Goal: Transaction & Acquisition: Book appointment/travel/reservation

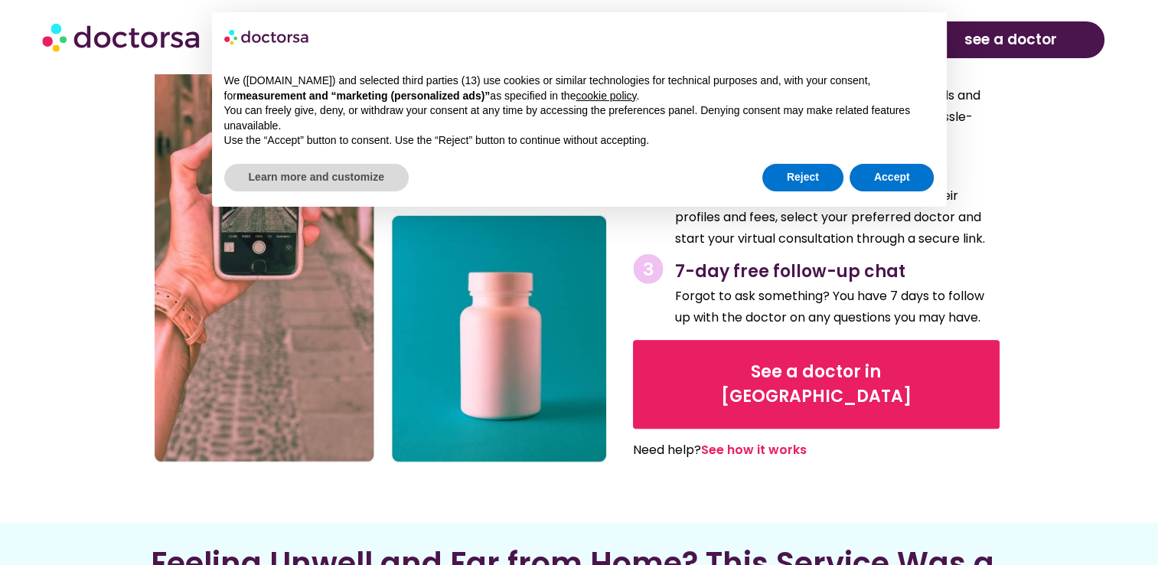
scroll to position [1676, 0]
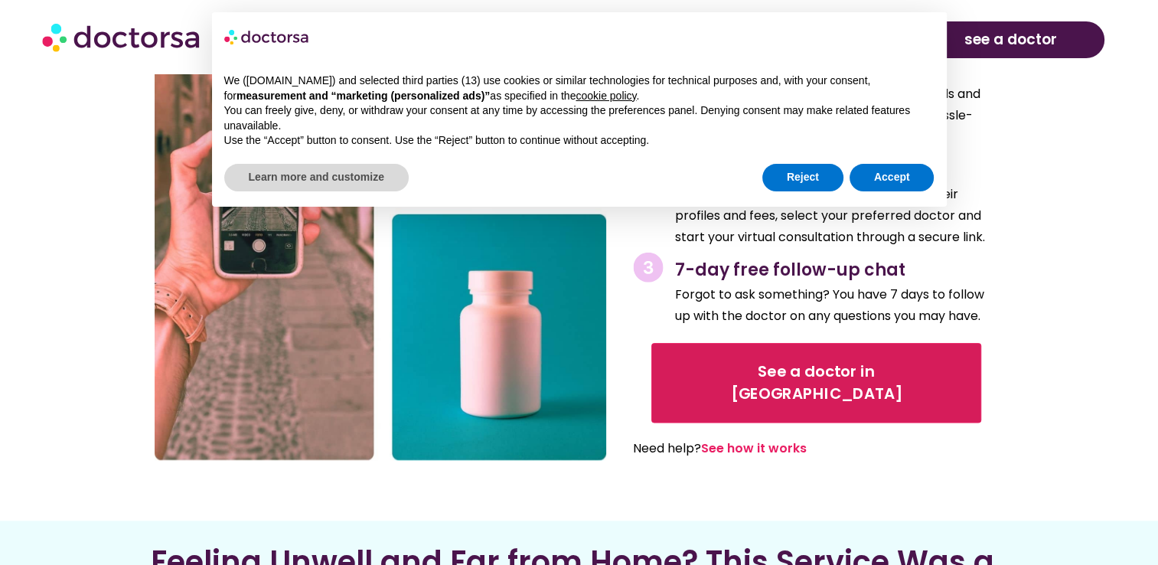
click at [687, 378] on link "See a doctor in UK" at bounding box center [816, 383] width 331 height 80
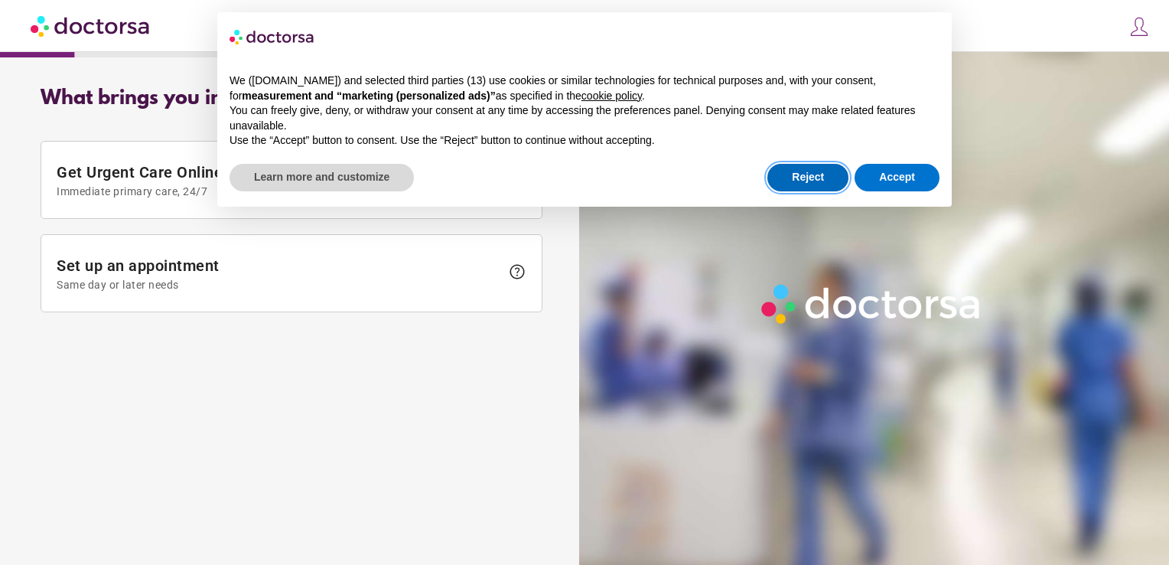
click at [790, 176] on button "Reject" at bounding box center [808, 178] width 81 height 28
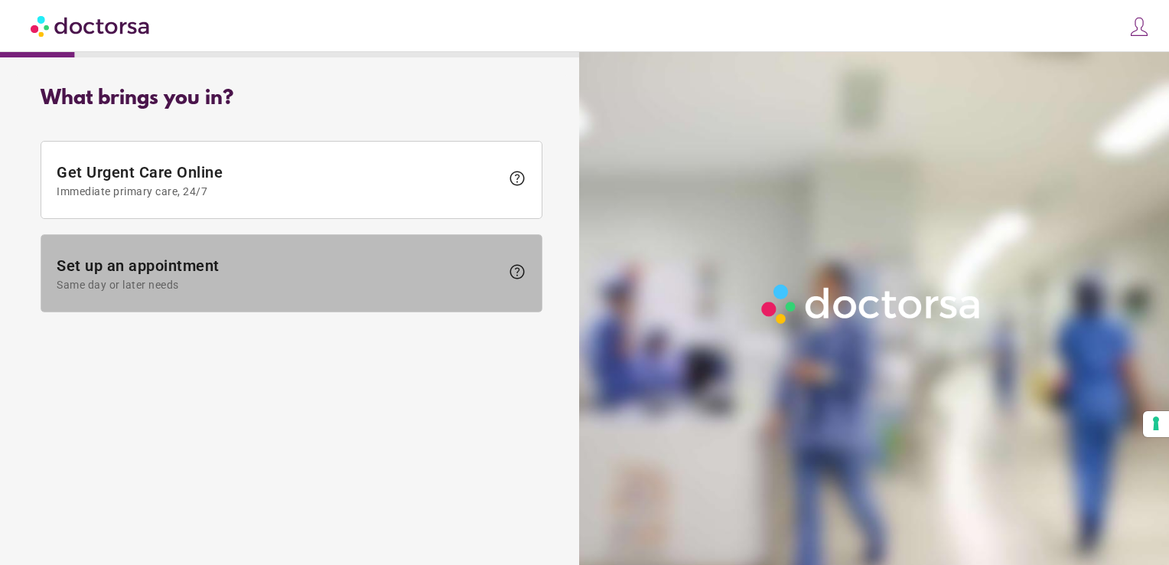
click at [362, 269] on span "Set up an appointment Same day or later needs" at bounding box center [279, 273] width 444 height 34
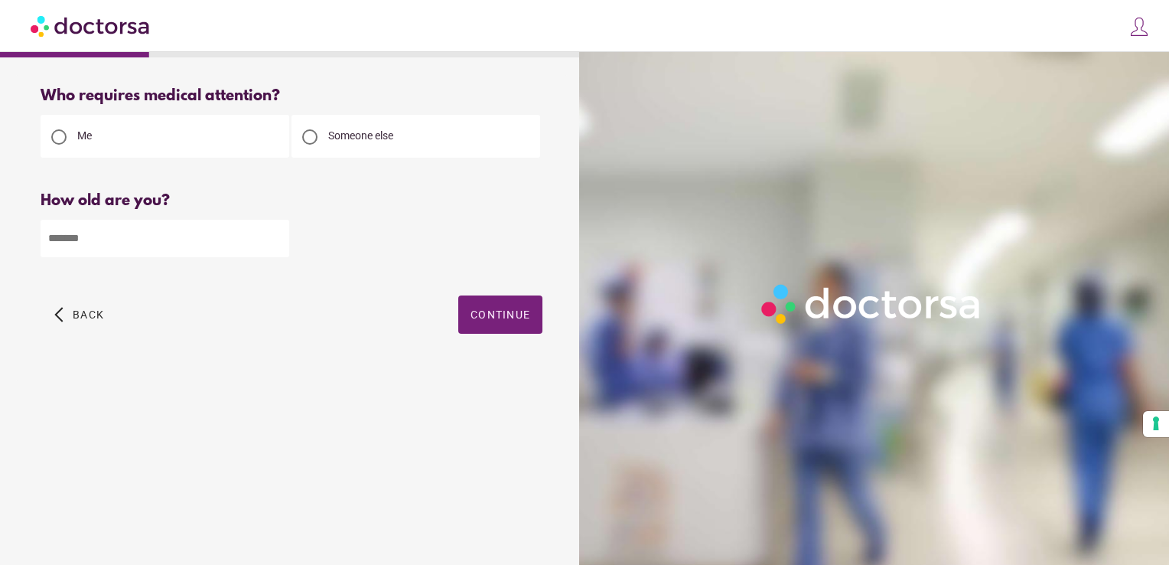
click at [254, 236] on input "number" at bounding box center [165, 239] width 249 height 38
type input "**"
click at [488, 315] on span "Continue" at bounding box center [501, 314] width 60 height 12
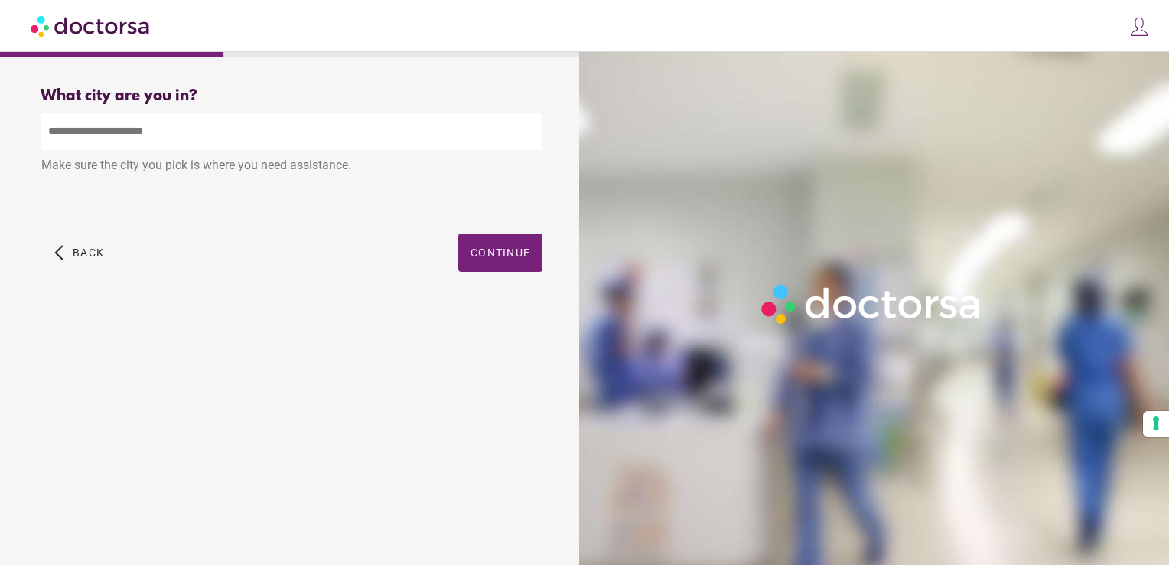
click at [340, 126] on input "text" at bounding box center [292, 132] width 502 height 38
type input "*"
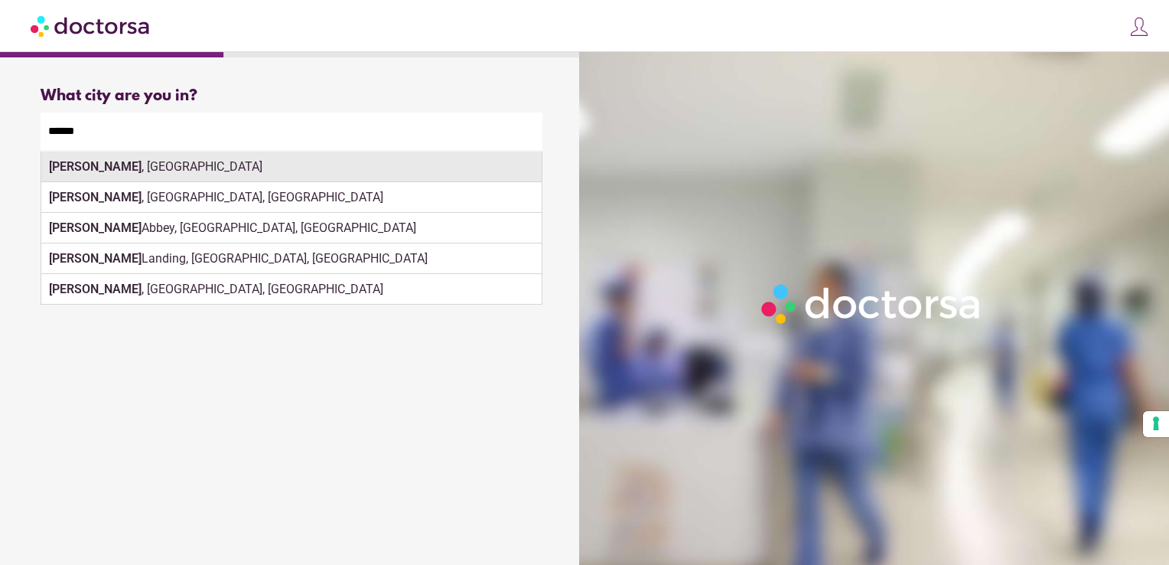
click at [123, 171] on div "[GEOGRAPHIC_DATA] , [GEOGRAPHIC_DATA]" at bounding box center [291, 167] width 501 height 31
type input "**********"
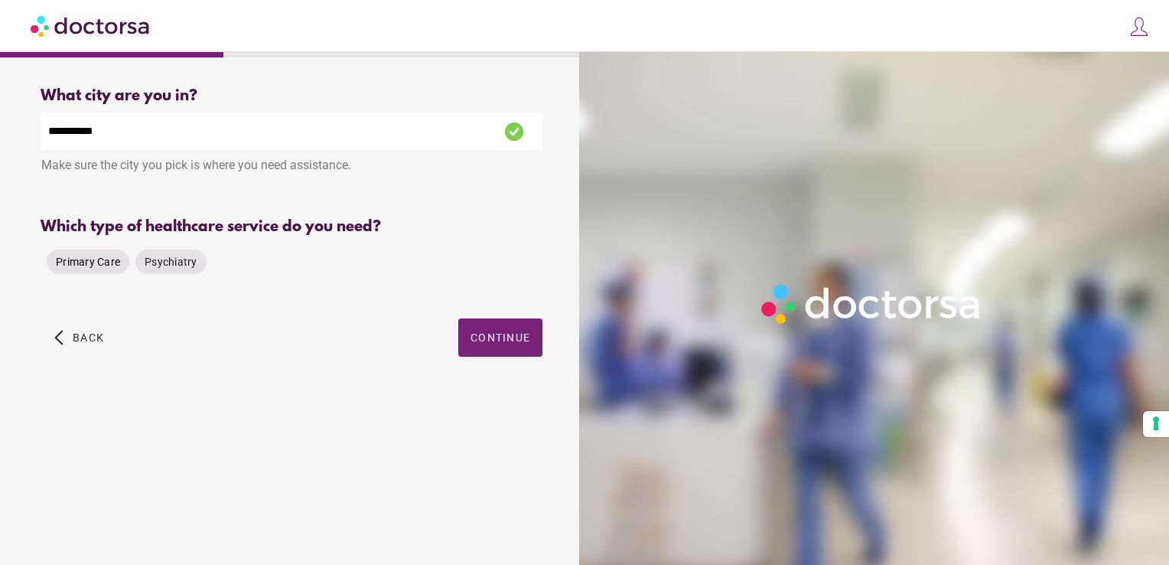
click at [83, 262] on span "Primary Care" at bounding box center [88, 262] width 64 height 12
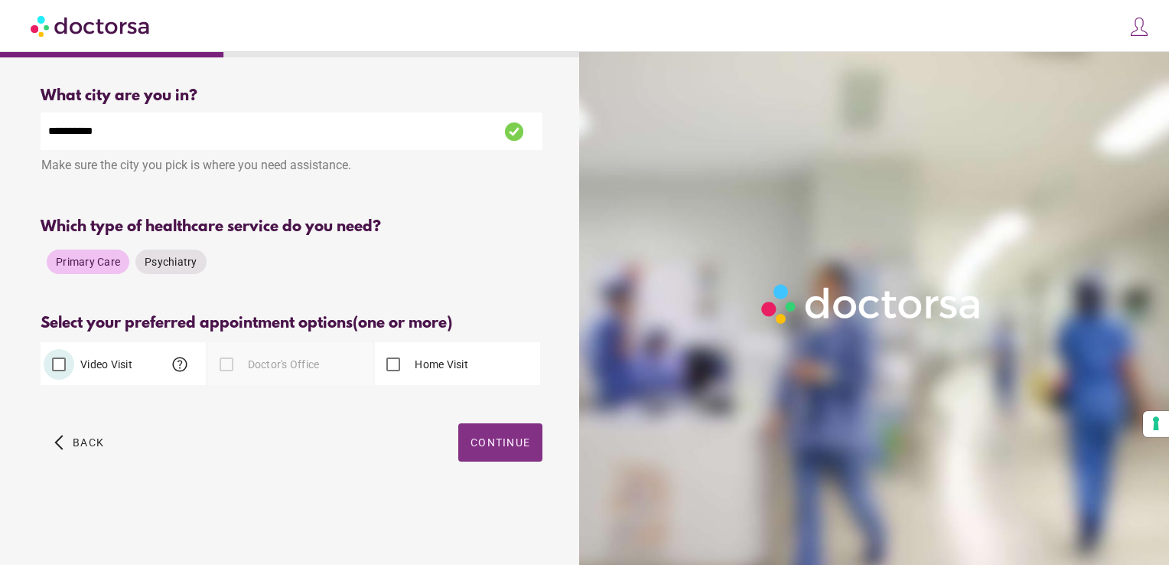
click at [495, 448] on span "Continue" at bounding box center [501, 442] width 60 height 12
